Goal: Task Accomplishment & Management: Complete application form

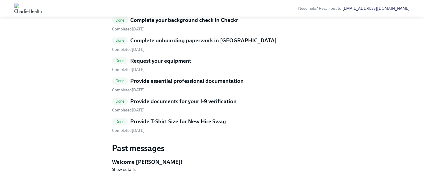
scroll to position [339, 0]
click at [178, 125] on h5 "Provide T-Shirt Size for New Hire Swag" at bounding box center [178, 121] width 96 height 8
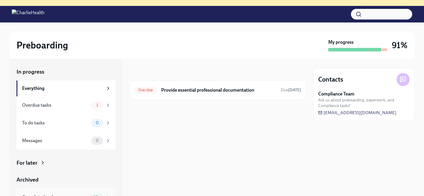
scroll to position [28, 0]
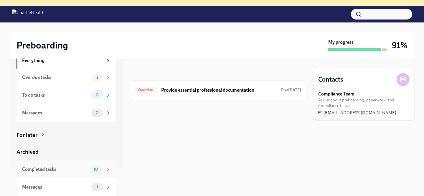
click at [87, 165] on div "Completed tasks 10" at bounding box center [66, 169] width 89 height 8
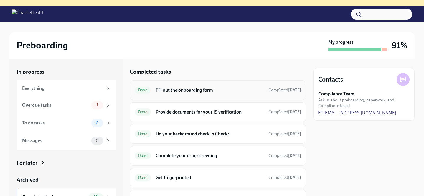
click at [185, 93] on div "Done Fill out the onboarding form Completed Sep 15th" at bounding box center [218, 89] width 167 height 9
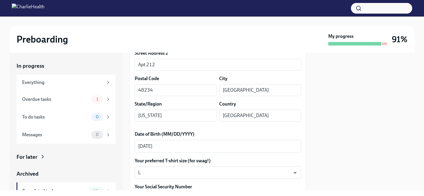
scroll to position [227, 0]
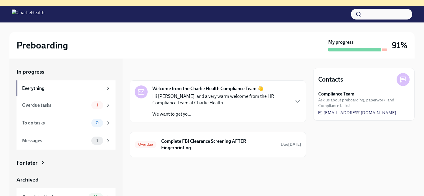
scroll to position [17, 0]
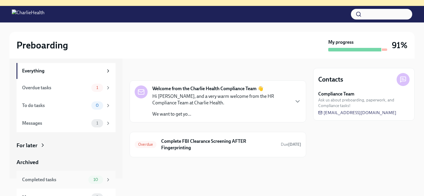
click at [96, 175] on div "10" at bounding box center [95, 179] width 15 height 8
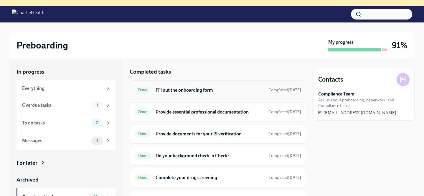
click at [205, 95] on div "Done Fill out the onboarding form Completed [DATE]" at bounding box center [218, 89] width 177 height 19
click at [202, 93] on div "Done Fill out the onboarding form Completed [DATE]" at bounding box center [218, 89] width 167 height 9
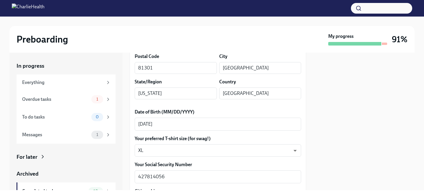
scroll to position [240, 0]
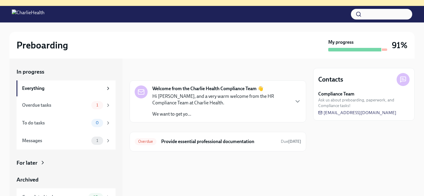
scroll to position [28, 0]
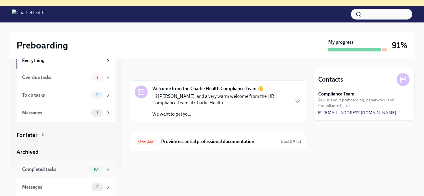
click at [100, 168] on span "10" at bounding box center [96, 169] width 12 height 4
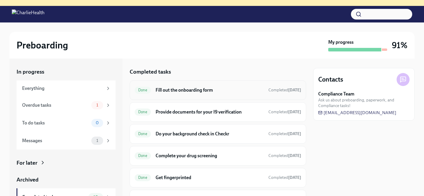
click at [174, 86] on div "Done Fill out the onboarding form Completed [DATE]" at bounding box center [218, 89] width 167 height 9
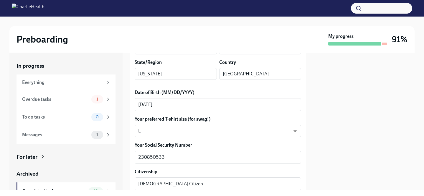
scroll to position [258, 0]
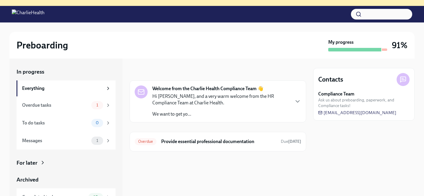
scroll to position [28, 0]
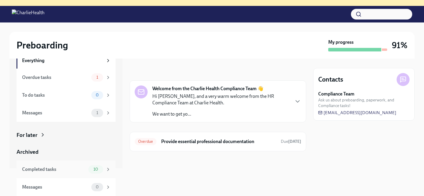
click at [102, 167] on div "10" at bounding box center [95, 169] width 15 height 8
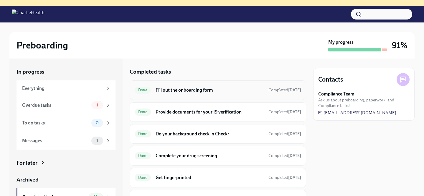
click at [171, 91] on h6 "Fill out the onboarding form" at bounding box center [210, 90] width 108 height 6
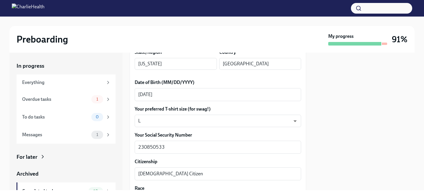
scroll to position [267, 0]
